Goal: Task Accomplishment & Management: Complete application form

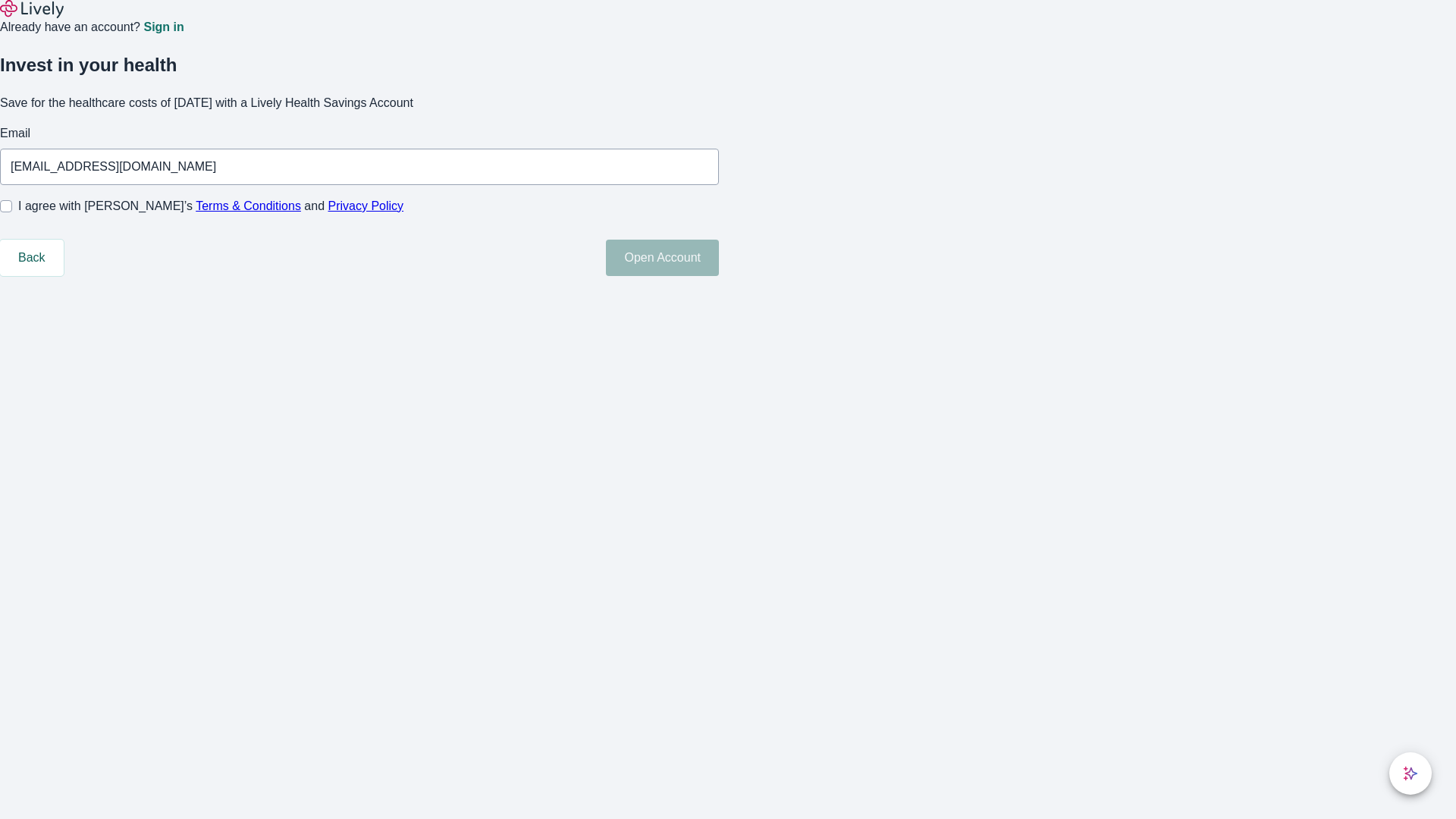
click at [12, 212] on input "I agree with Lively’s Terms & Conditions and Privacy Policy" at bounding box center [6, 206] width 12 height 12
checkbox input "true"
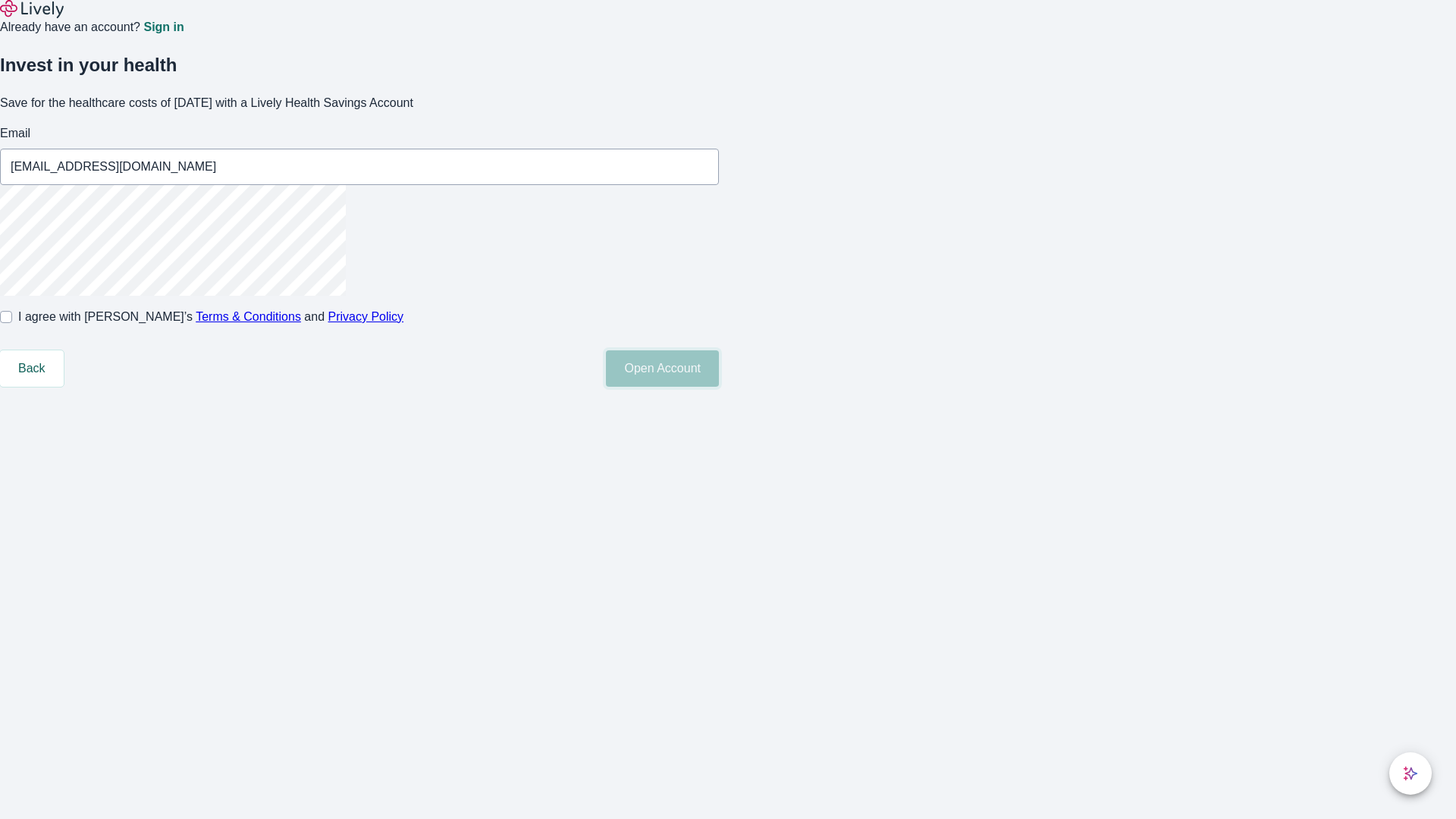
click at [719, 387] on button "Open Account" at bounding box center [662, 369] width 113 height 37
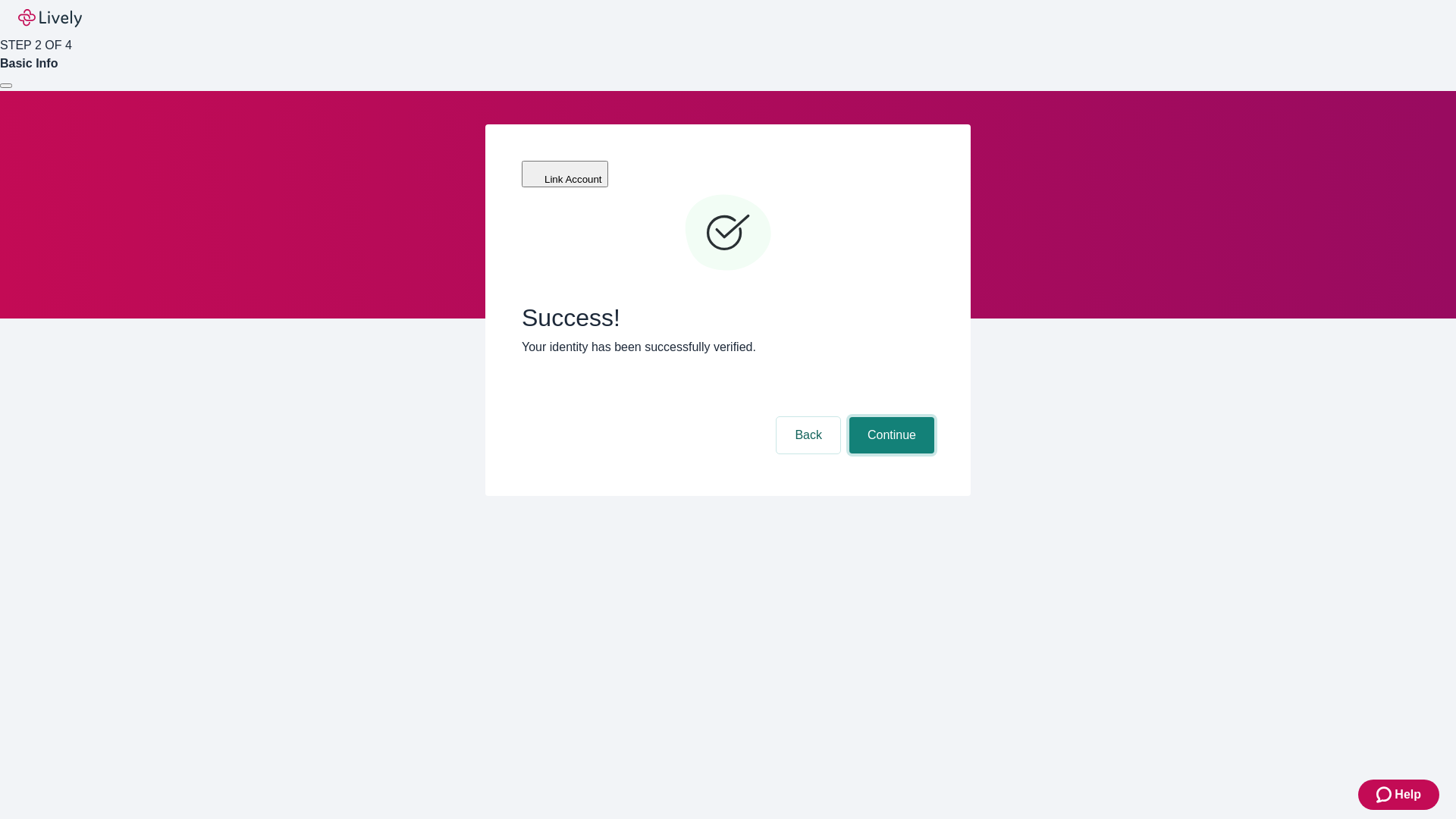
click at [889, 417] on button "Continue" at bounding box center [891, 435] width 85 height 37
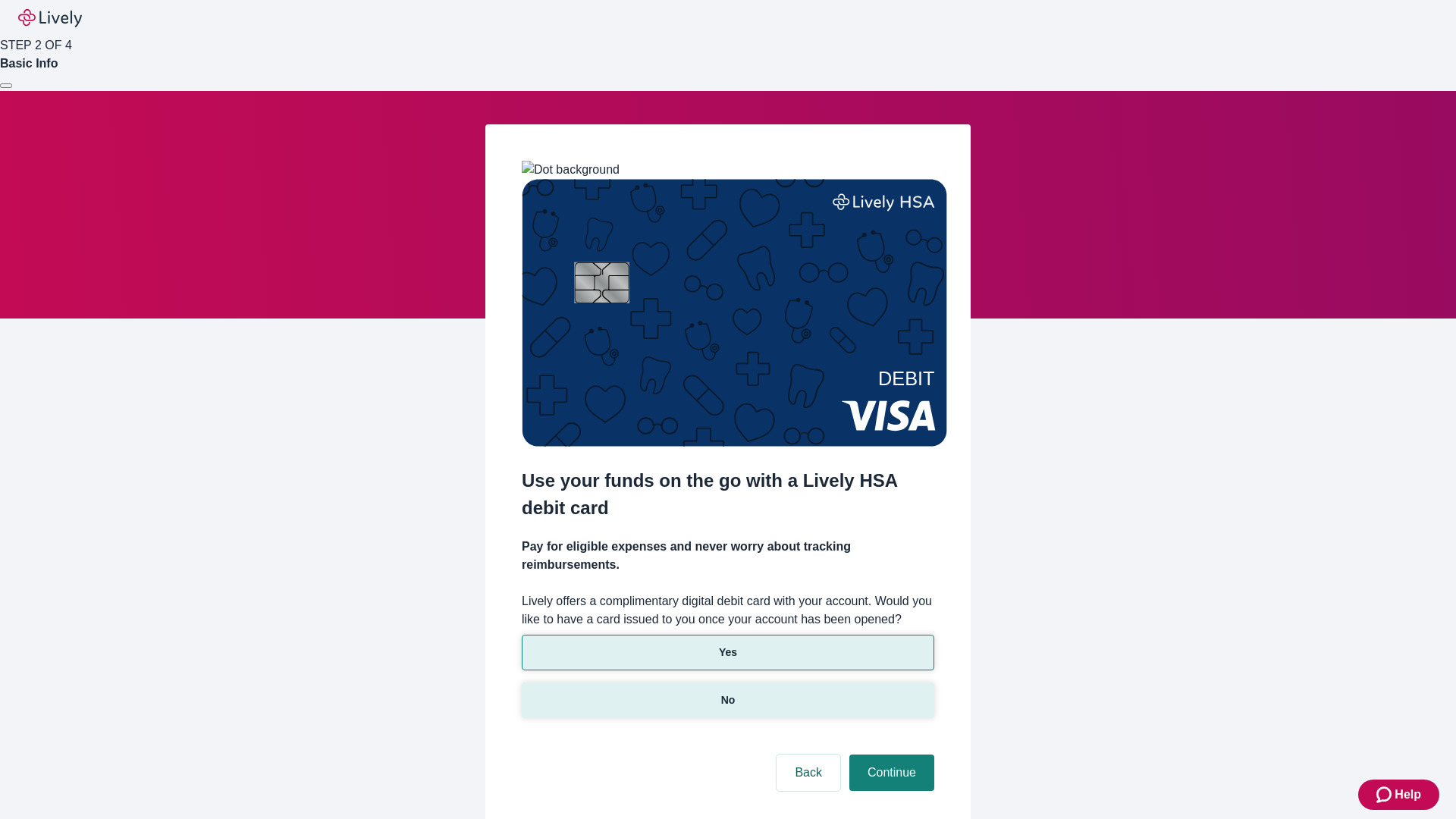
click at [727, 692] on p "No" at bounding box center [728, 700] width 15 height 16
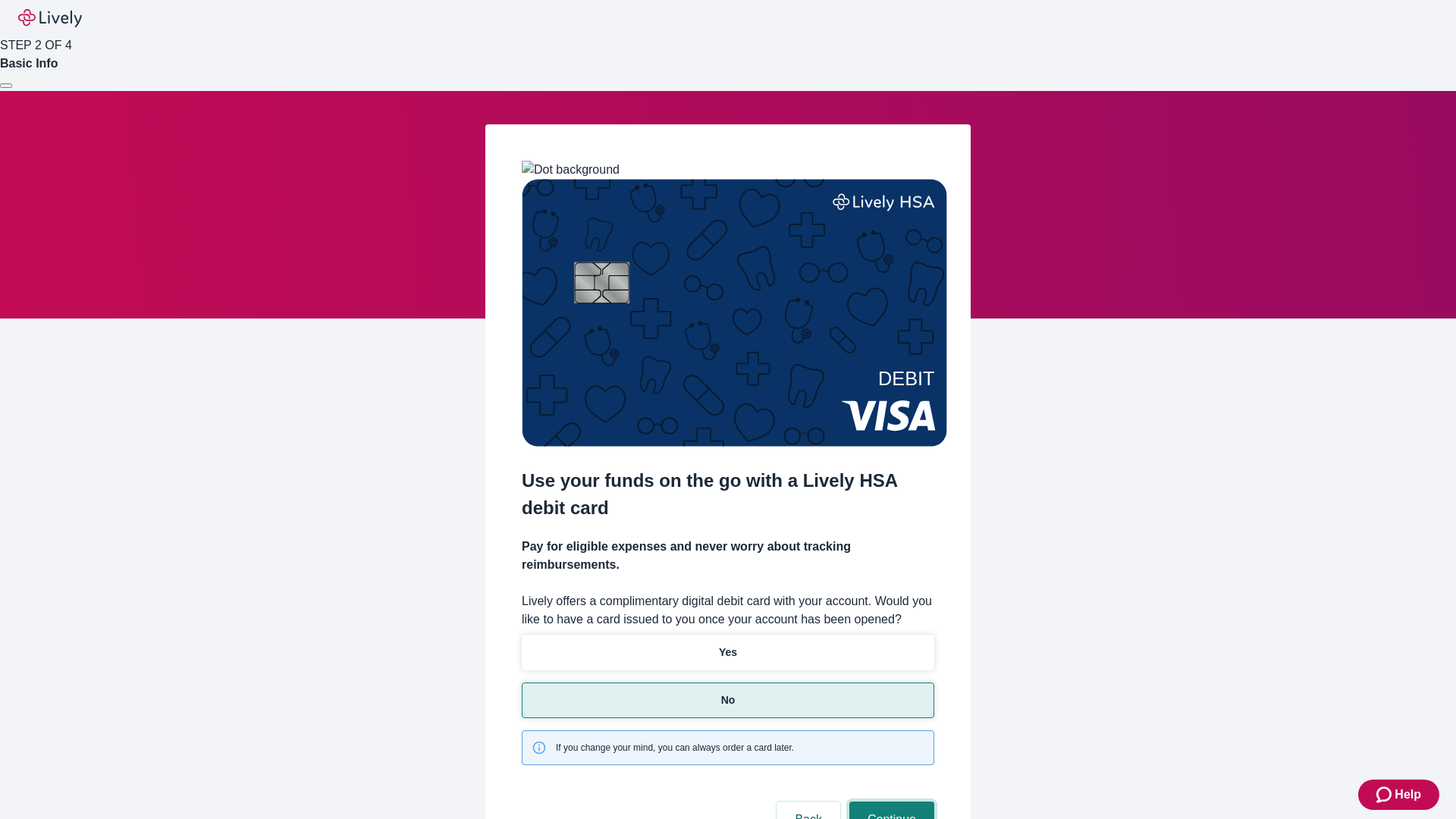
click at [889, 801] on button "Continue" at bounding box center [891, 820] width 85 height 37
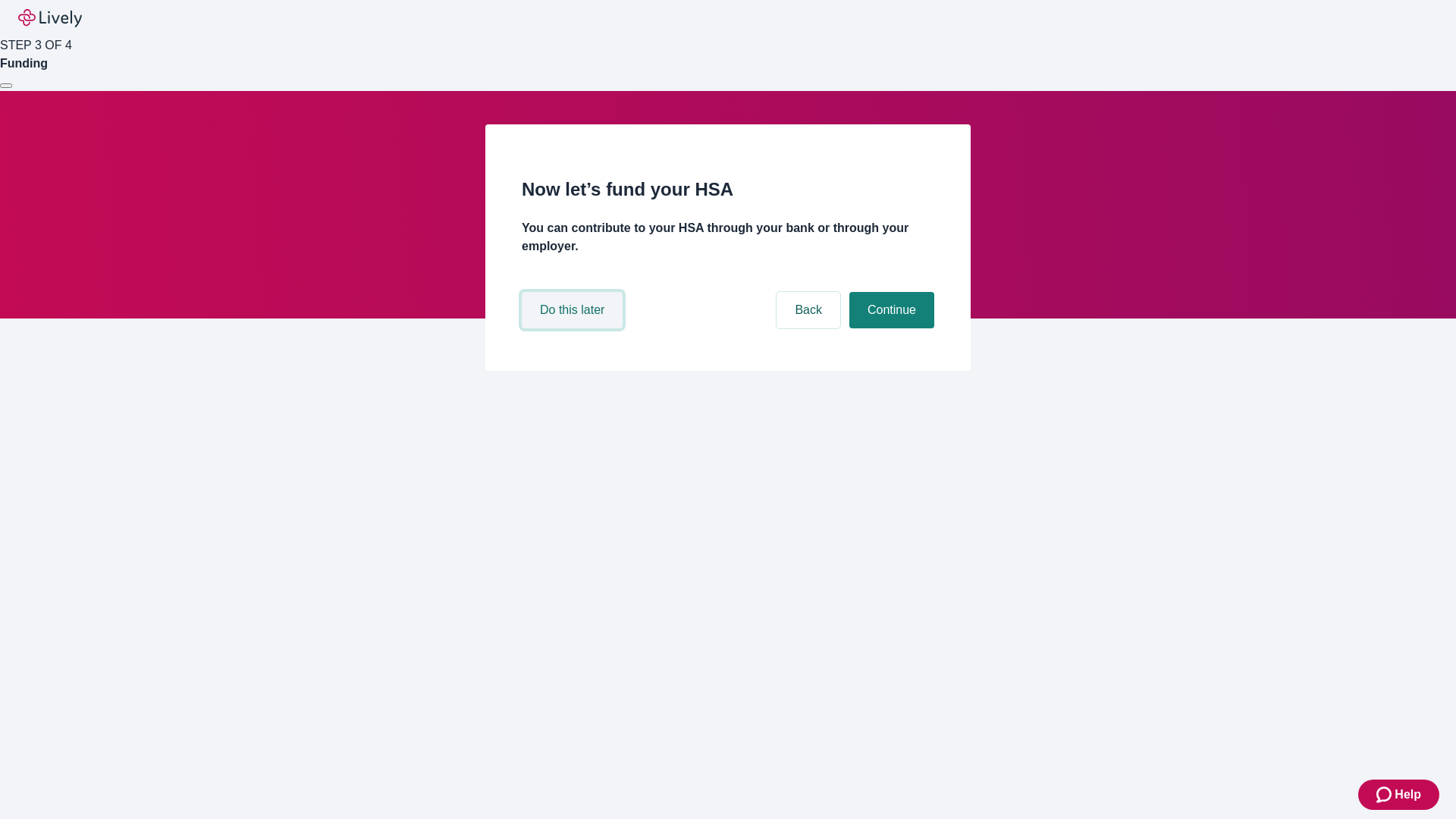
click at [574, 329] on button "Do this later" at bounding box center [572, 310] width 101 height 37
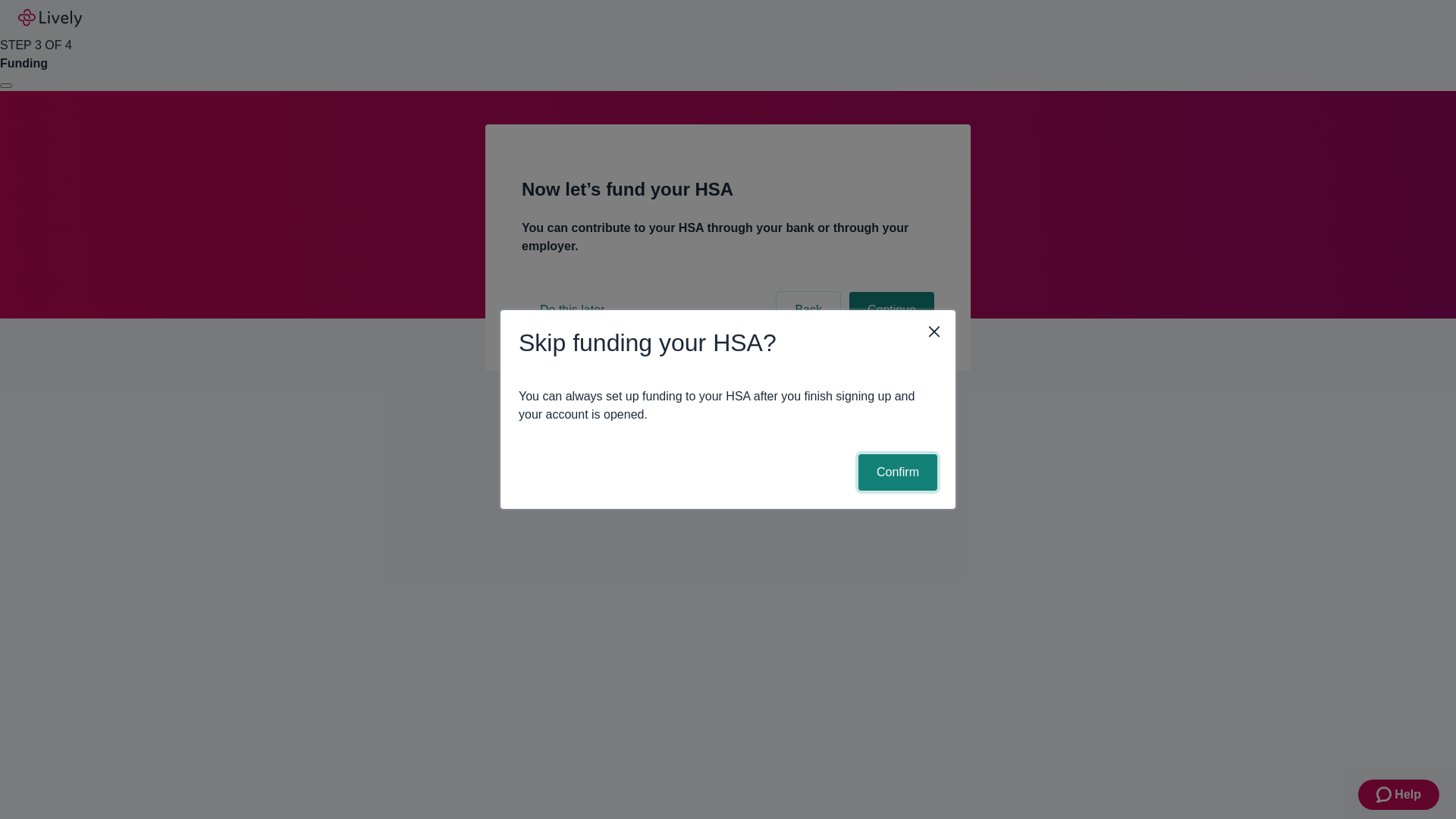
click at [895, 472] on button "Confirm" at bounding box center [898, 473] width 79 height 37
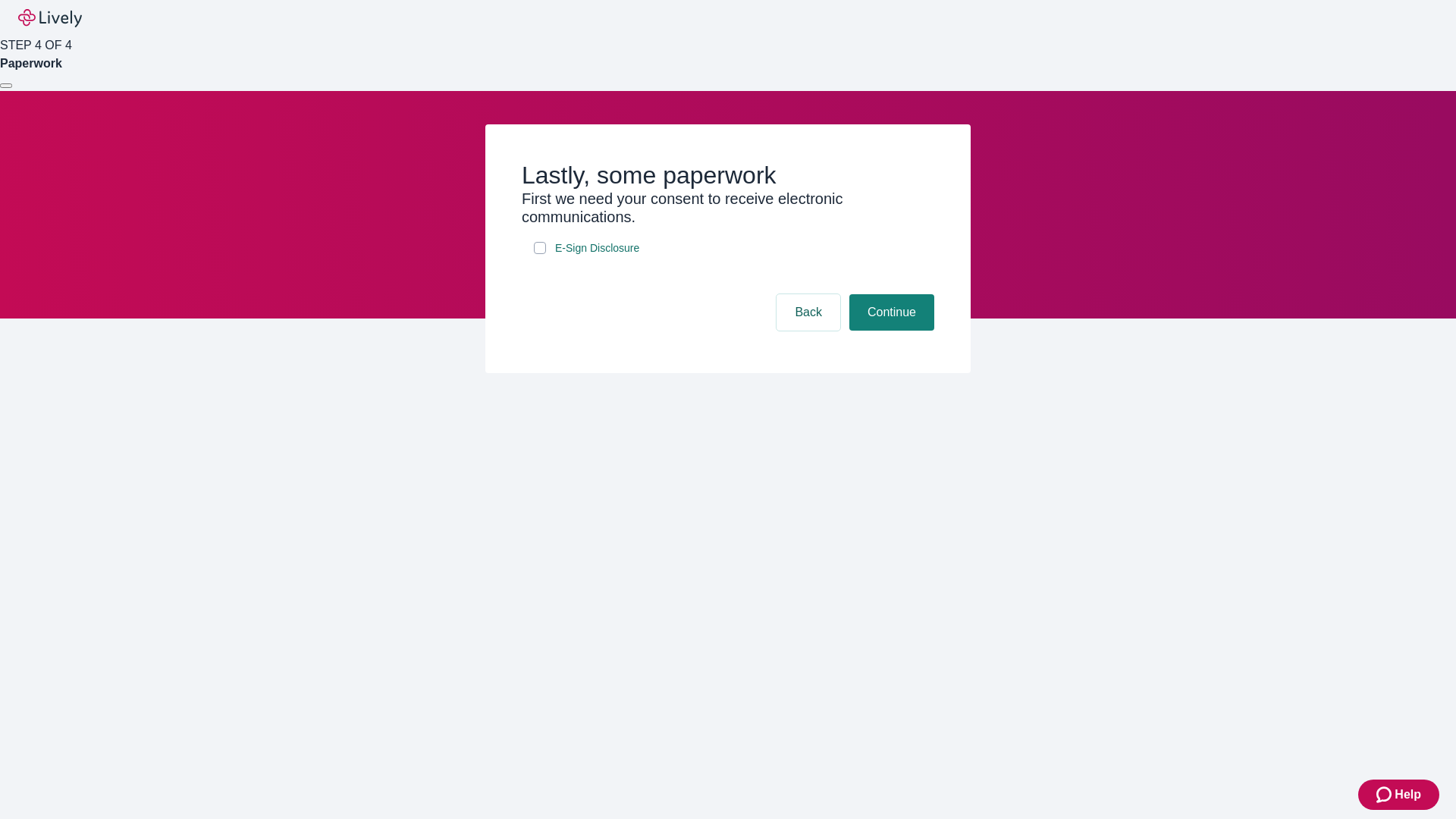
click at [540, 254] on input "E-Sign Disclosure" at bounding box center [540, 248] width 12 height 12
checkbox input "true"
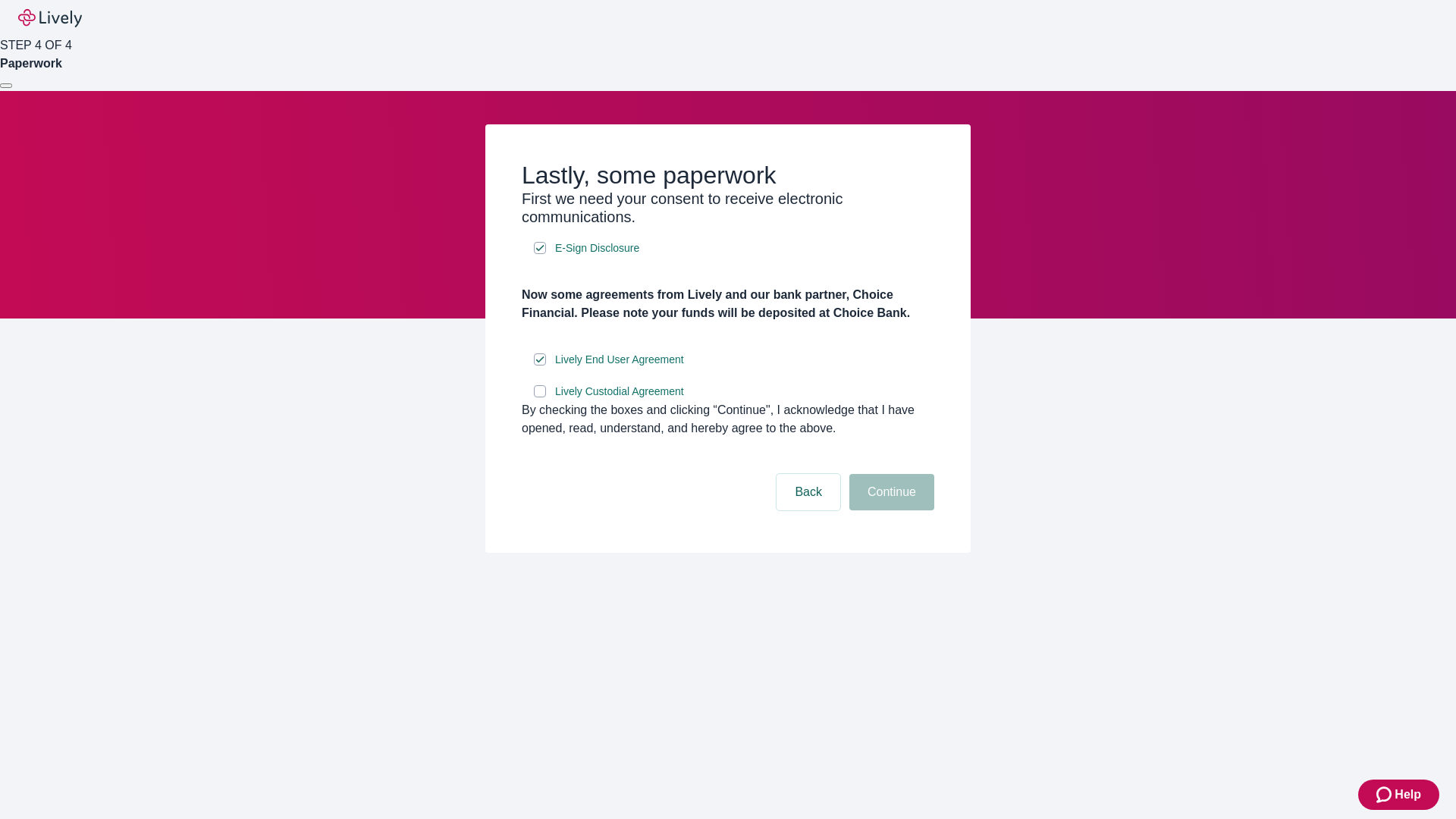
click at [540, 397] on input "Lively Custodial Agreement" at bounding box center [540, 391] width 12 height 12
checkbox input "true"
click at [889, 510] on button "Continue" at bounding box center [891, 492] width 85 height 37
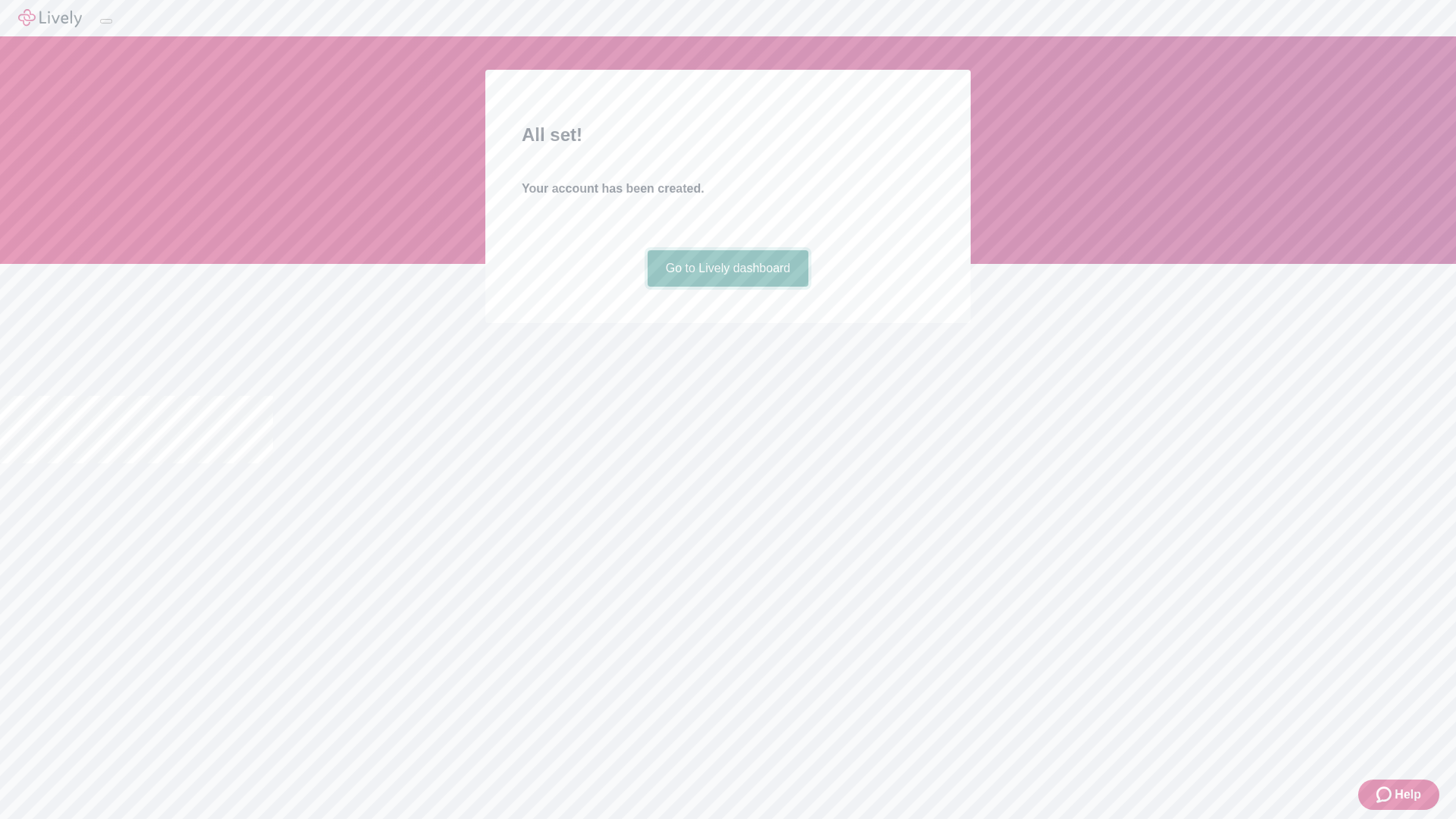
click at [727, 286] on link "Go to Lively dashboard" at bounding box center [728, 269] width 161 height 37
